Goal: Transaction & Acquisition: Purchase product/service

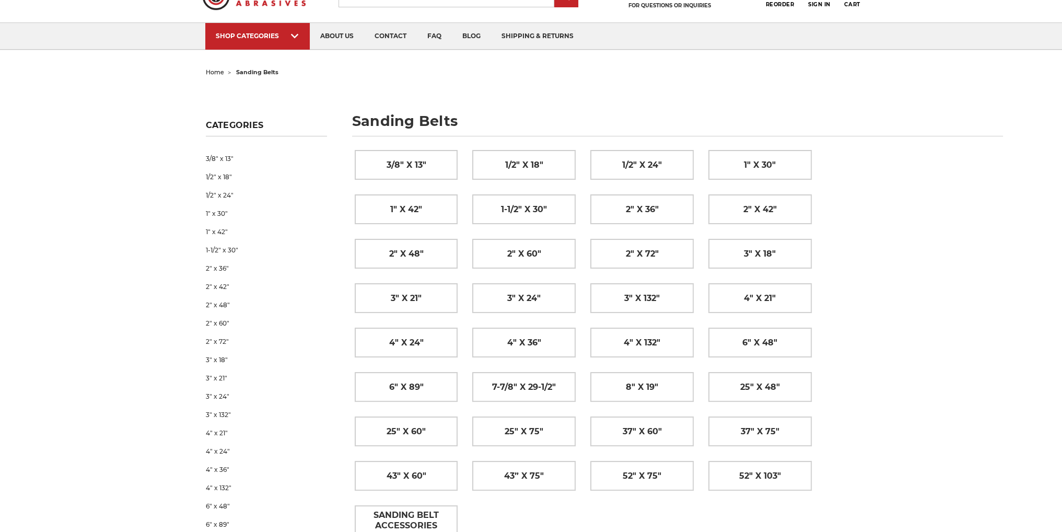
scroll to position [52, 0]
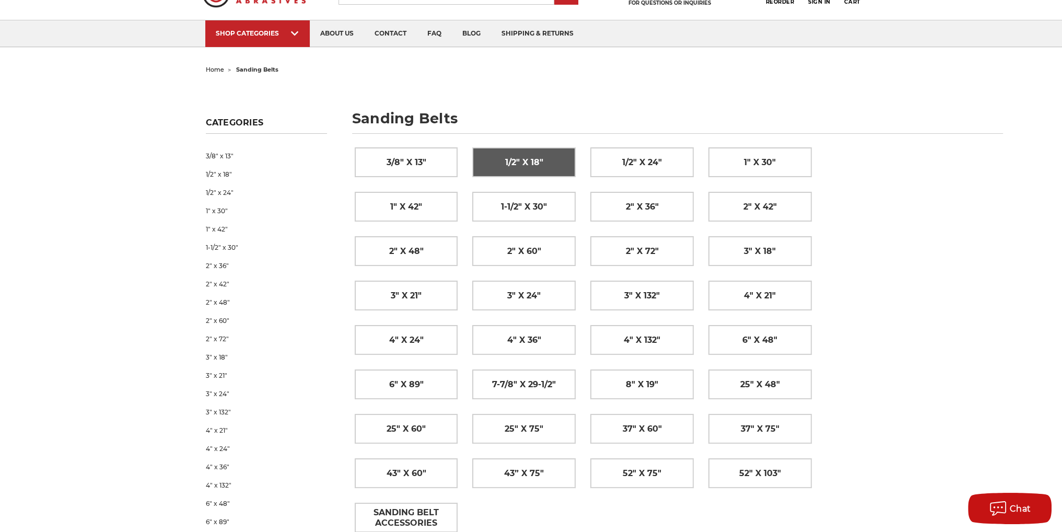
click at [534, 160] on span "1/2" x 18"" at bounding box center [524, 163] width 38 height 18
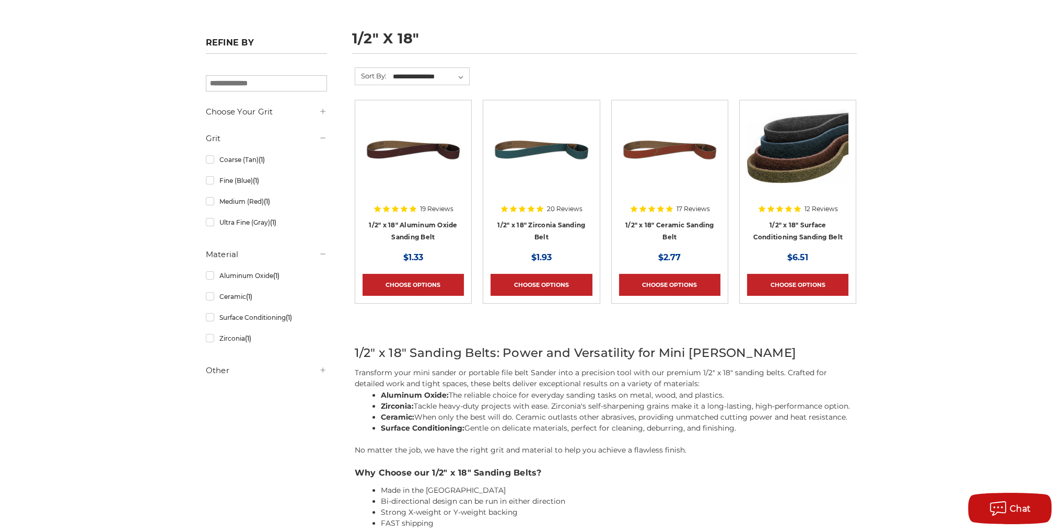
scroll to position [157, 0]
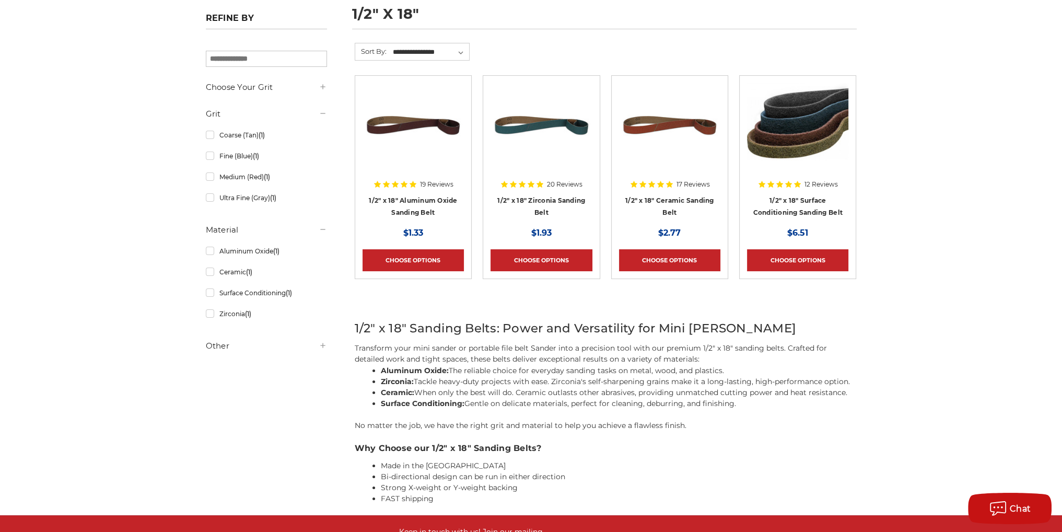
click at [666, 201] on div at bounding box center [669, 150] width 101 height 134
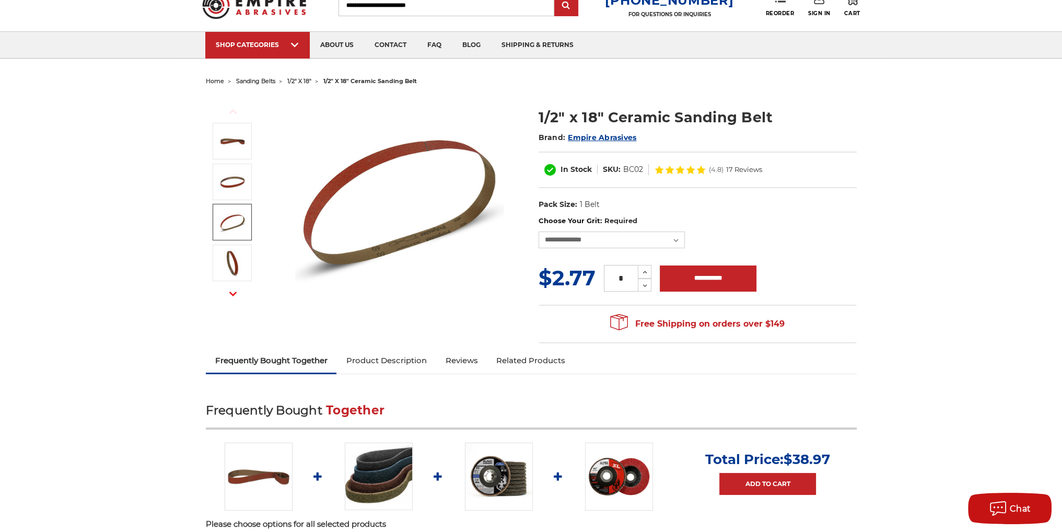
scroll to position [104, 0]
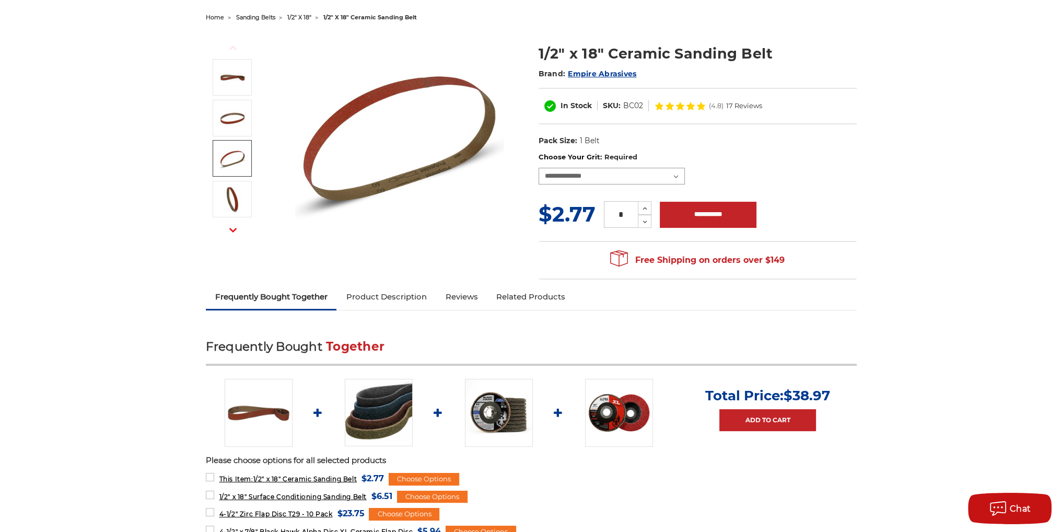
click at [675, 176] on select "**********" at bounding box center [611, 176] width 146 height 17
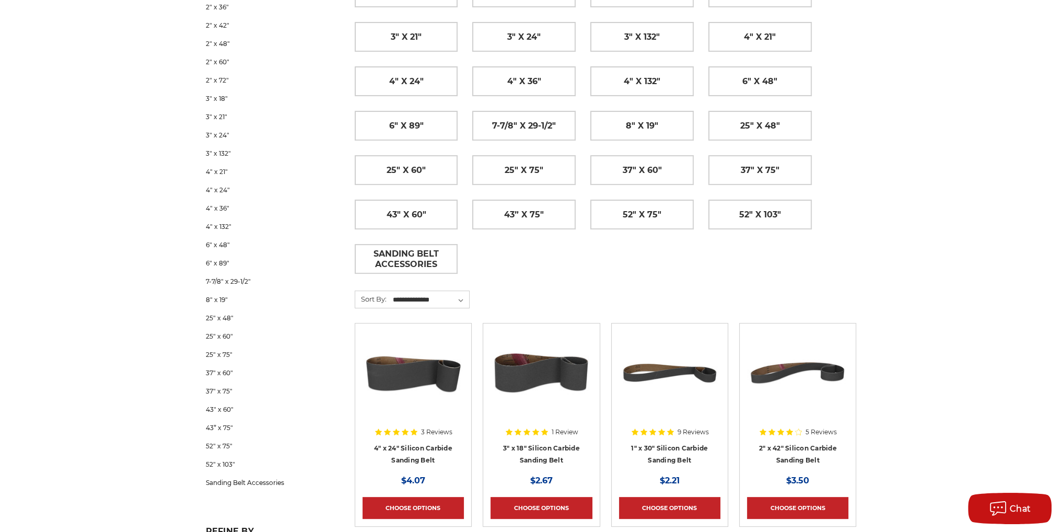
scroll to position [313, 0]
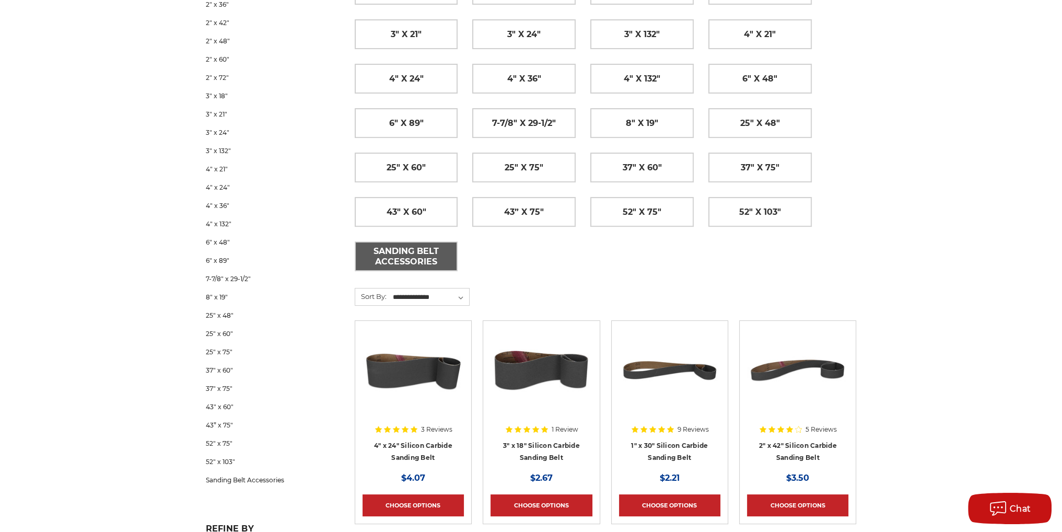
click at [399, 252] on span "Sanding Belt Accessories" at bounding box center [406, 256] width 101 height 28
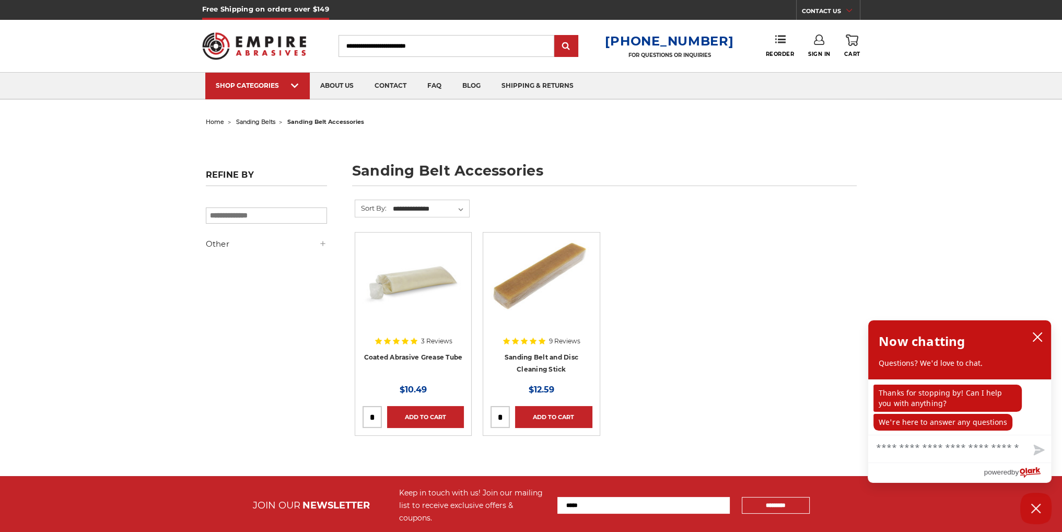
click at [407, 356] on div at bounding box center [412, 307] width 101 height 134
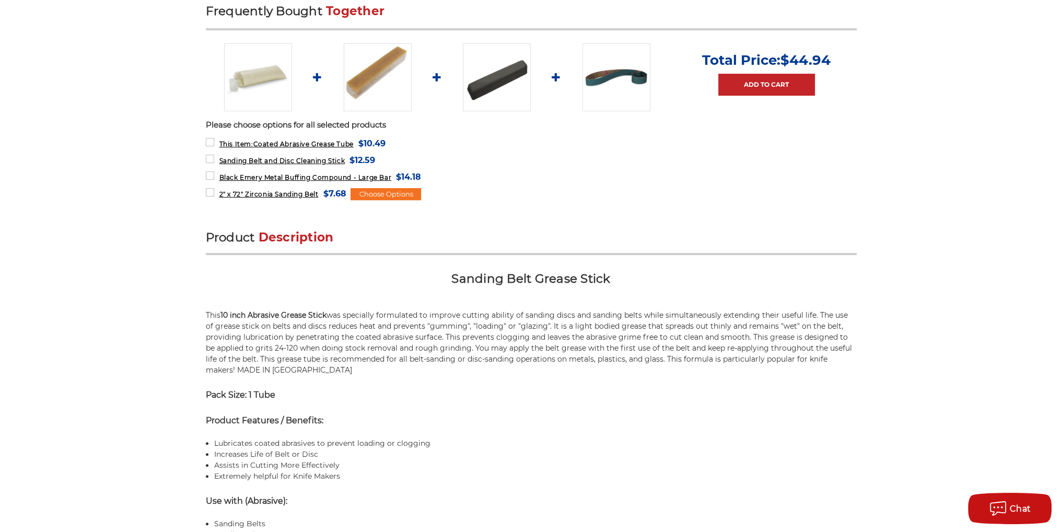
scroll to position [418, 0]
drag, startPoint x: 105, startPoint y: 274, endPoint x: 101, endPoint y: 270, distance: 5.6
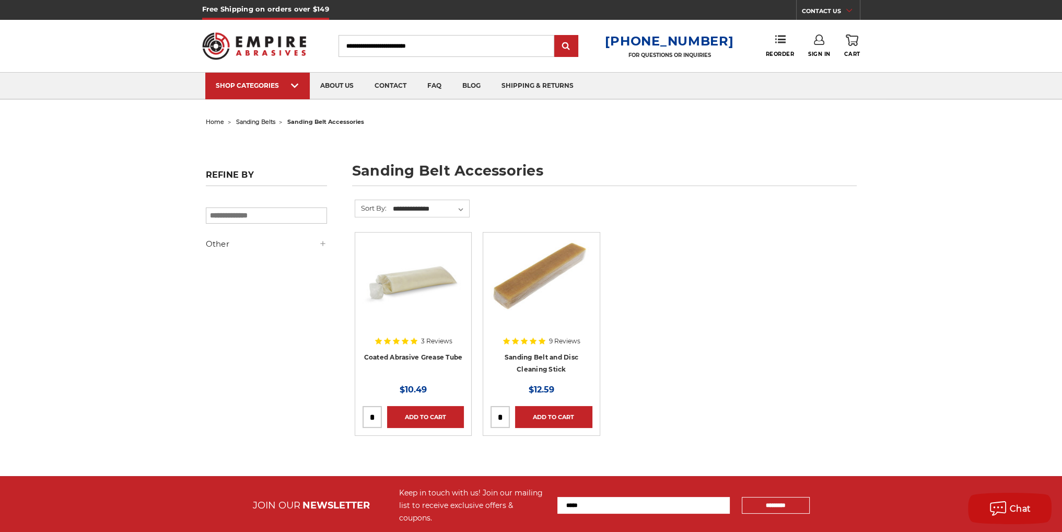
click at [529, 356] on div at bounding box center [540, 307] width 101 height 134
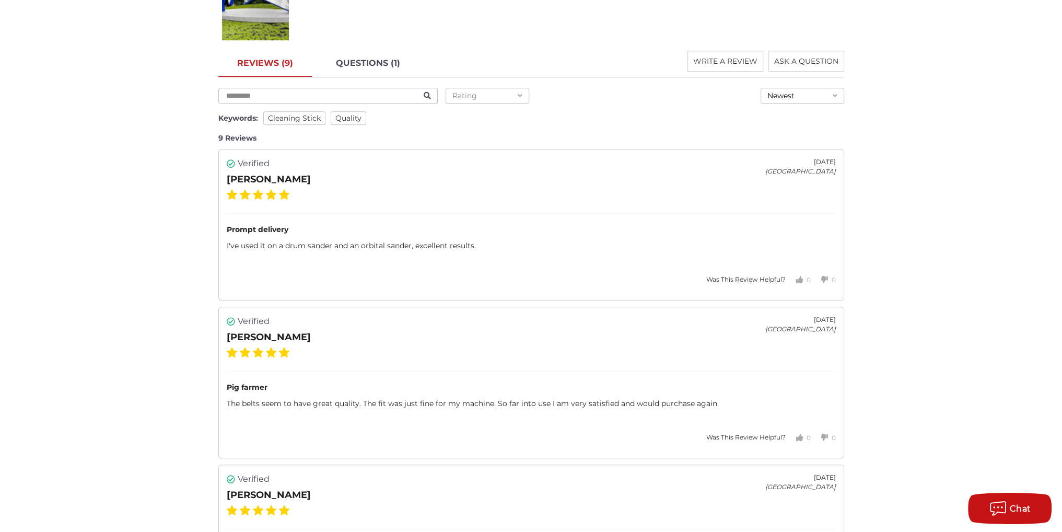
scroll to position [1358, 0]
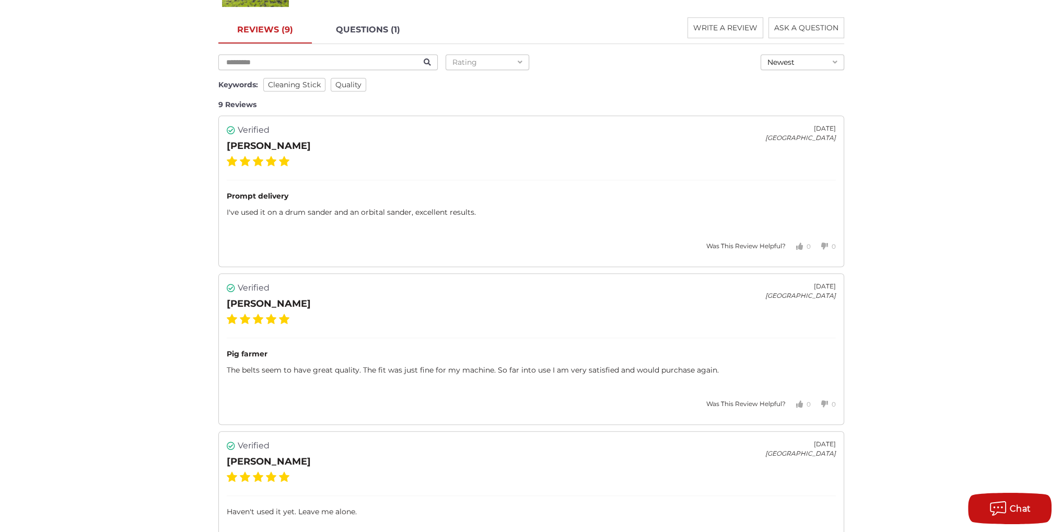
drag, startPoint x: 91, startPoint y: 249, endPoint x: 97, endPoint y: 245, distance: 6.4
